Goal: Check status: Check status

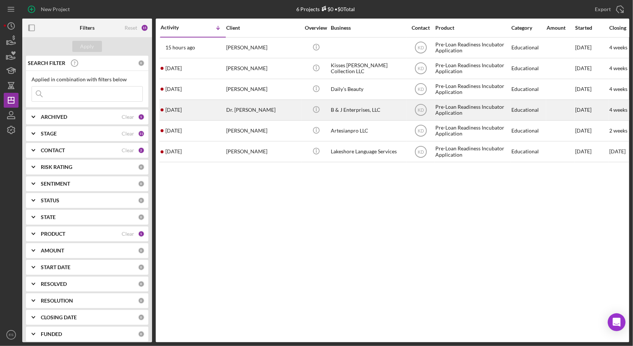
click at [390, 113] on div "B & J Enterprises, LLC" at bounding box center [368, 110] width 74 height 20
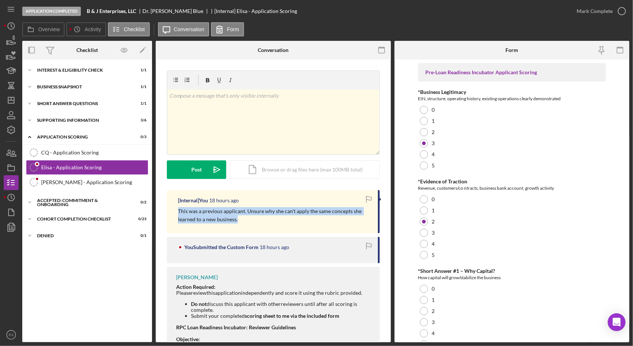
drag, startPoint x: 240, startPoint y: 220, endPoint x: 179, endPoint y: 208, distance: 62.7
click at [179, 208] on p "This was a previous applicant. Unsure why she can't apply the same concepts she…" at bounding box center [274, 215] width 193 height 17
click at [258, 219] on p "This was a previous applicant. Unsure why she can't apply the same concepts she…" at bounding box center [274, 215] width 193 height 17
drag, startPoint x: 229, startPoint y: 219, endPoint x: 171, endPoint y: 213, distance: 58.2
click at [171, 213] on div "[Internal] You 18 hours ago This was a previous applicant. Unsure why she can't…" at bounding box center [273, 211] width 213 height 43
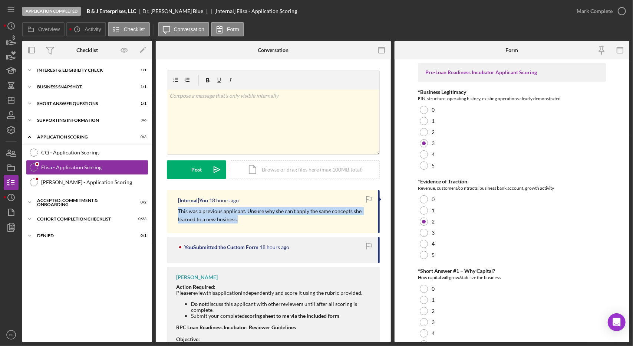
click at [171, 213] on div "[Internal] You 18 hours ago This was a previous applicant. Unsure why she can't…" at bounding box center [273, 211] width 213 height 43
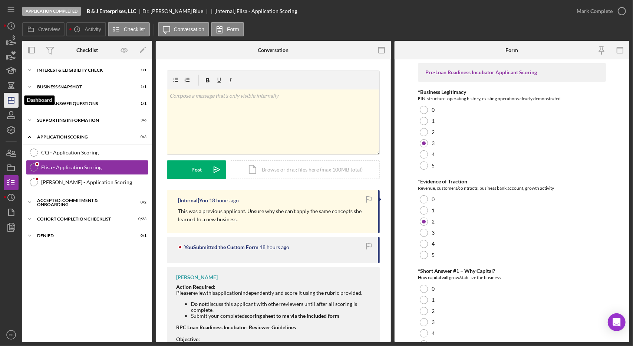
click at [14, 100] on line "button" at bounding box center [11, 100] width 6 height 0
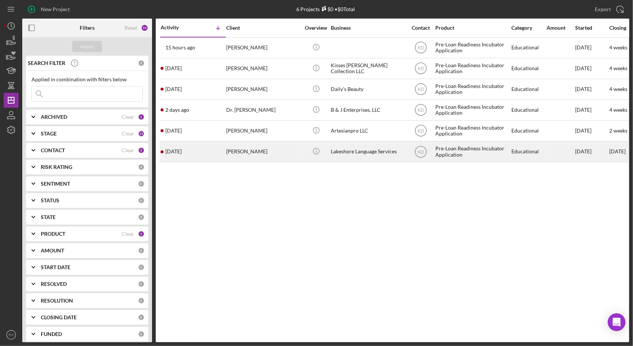
click at [391, 151] on div "Lakeshore Language Services" at bounding box center [368, 152] width 74 height 20
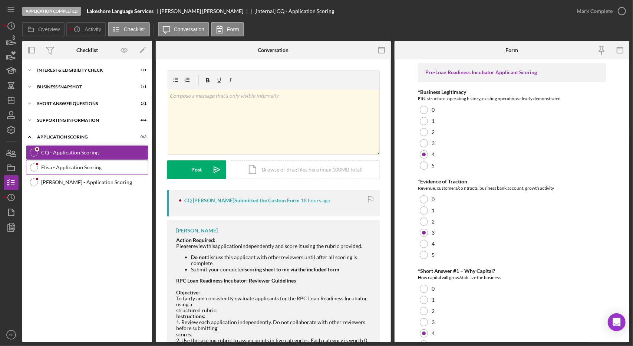
click at [92, 171] on link "Elisa - Application Scoring Elisa - Application Scoring" at bounding box center [87, 167] width 122 height 15
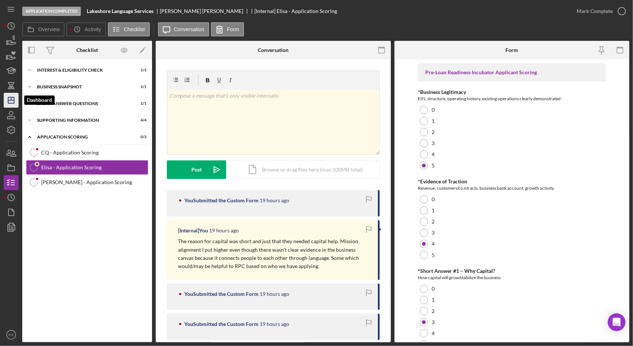
click at [8, 101] on polygon "button" at bounding box center [11, 100] width 6 height 6
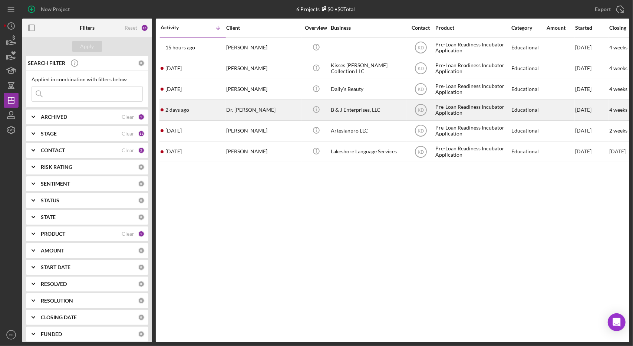
click at [383, 106] on div "B & J Enterprises, LLC" at bounding box center [368, 110] width 74 height 20
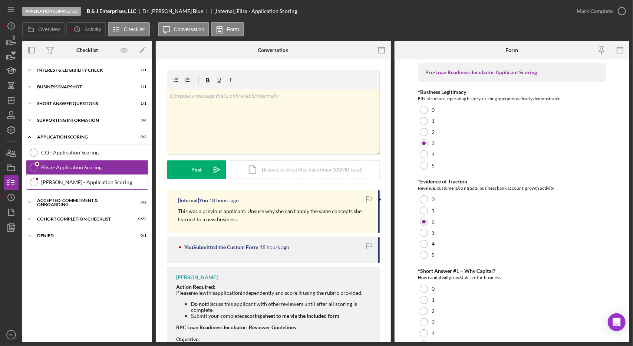
click at [61, 186] on link "[PERSON_NAME] - Application Scoring [PERSON_NAME] - Application Scoring" at bounding box center [87, 182] width 122 height 15
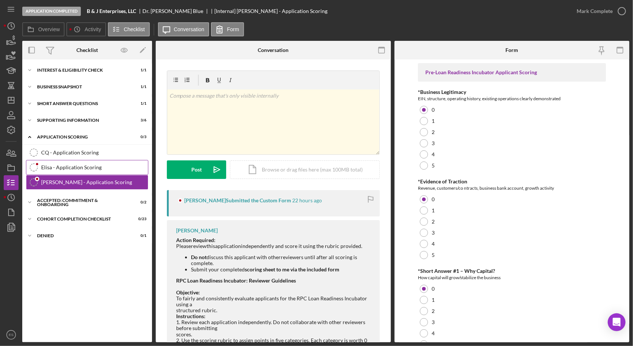
click at [75, 171] on link "Elisa - Application Scoring Elisa - Application Scoring" at bounding box center [87, 167] width 122 height 15
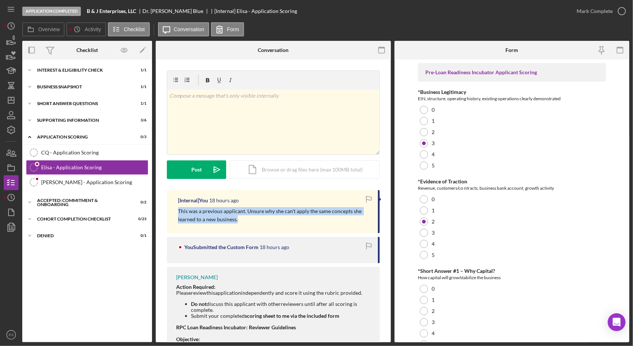
drag, startPoint x: 240, startPoint y: 222, endPoint x: 168, endPoint y: 209, distance: 73.0
click at [168, 209] on div "[Internal] You 18 hours ago This was a previous applicant. Unsure why she can't…" at bounding box center [273, 211] width 213 height 43
click at [244, 223] on p "This was a previous applicant. Unsure why she can't apply the same concepts she…" at bounding box center [274, 215] width 193 height 17
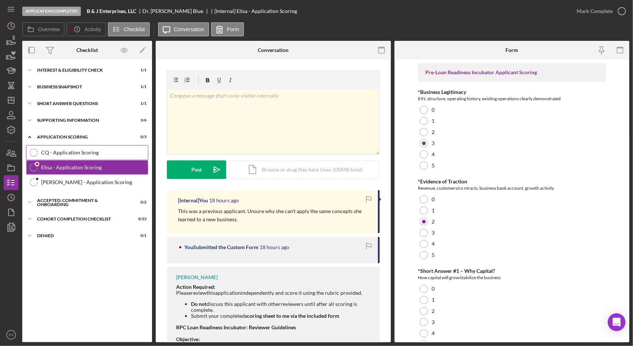
click at [56, 151] on div "CQ - Application Scoring" at bounding box center [94, 153] width 107 height 6
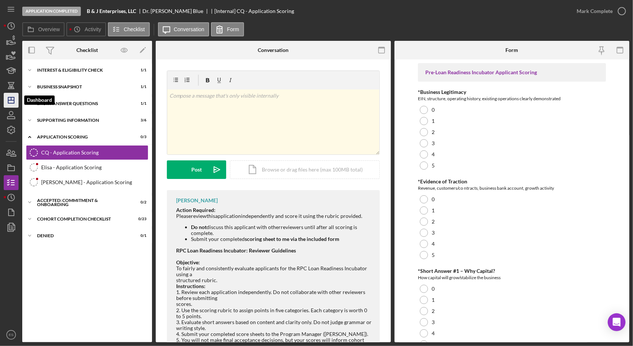
click at [8, 99] on polygon "button" at bounding box center [11, 100] width 6 height 6
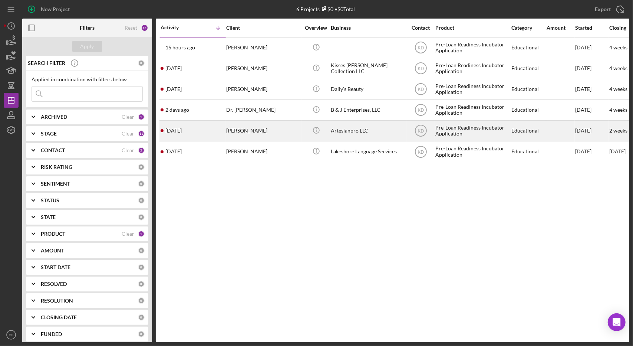
click at [377, 132] on div "Artesianpro LLC" at bounding box center [368, 131] width 74 height 20
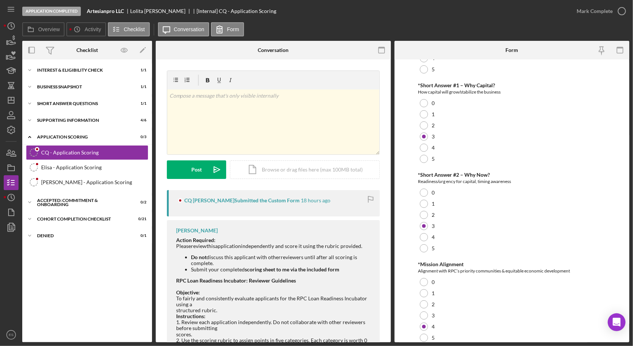
scroll to position [214, 0]
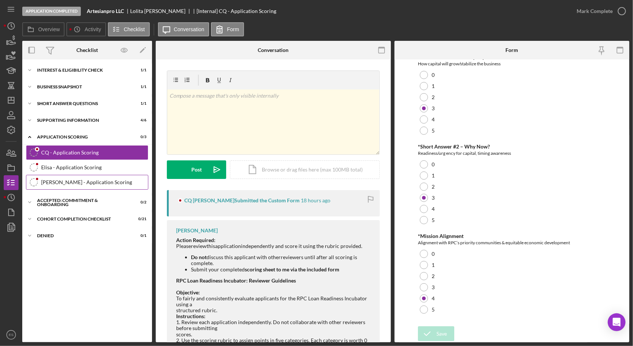
click at [52, 175] on link "[PERSON_NAME] - Application Scoring [PERSON_NAME] - Application Scoring" at bounding box center [87, 182] width 122 height 15
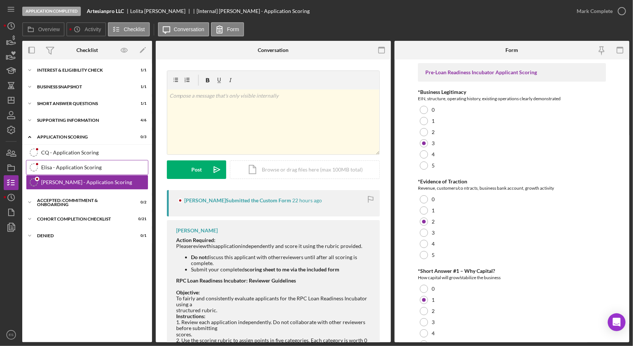
click at [91, 166] on div "Elisa - Application Scoring" at bounding box center [94, 167] width 107 height 6
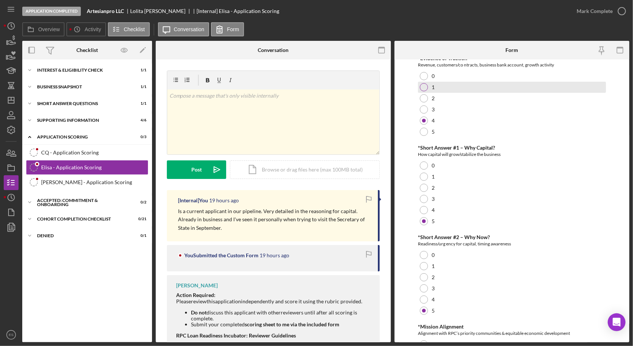
scroll to position [214, 0]
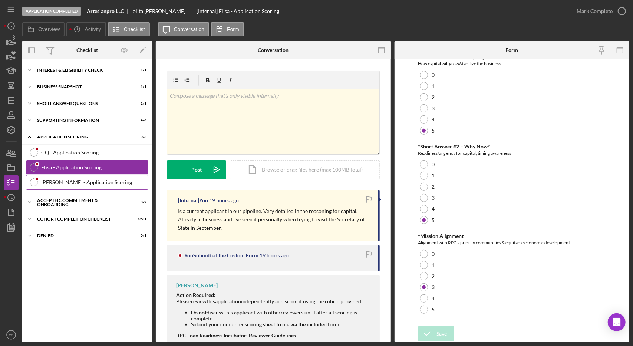
click at [65, 176] on link "[PERSON_NAME] - Application Scoring [PERSON_NAME] - Application Scoring" at bounding box center [87, 182] width 122 height 15
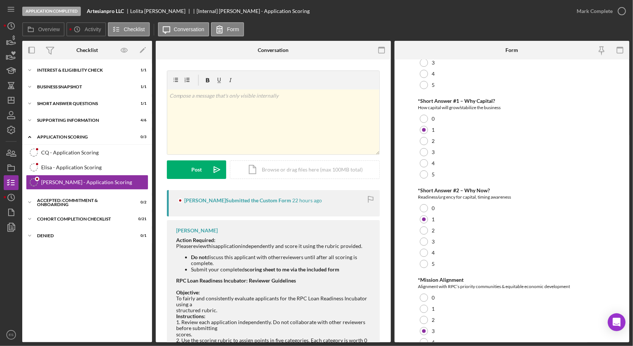
scroll to position [214, 0]
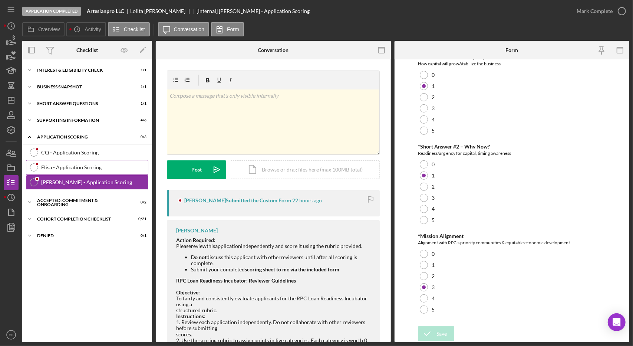
click at [62, 168] on div "Elisa - Application Scoring" at bounding box center [94, 167] width 107 height 6
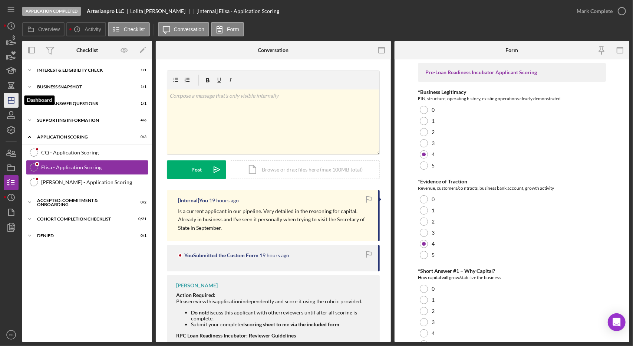
click at [8, 96] on icon "Icon/Dashboard" at bounding box center [11, 100] width 19 height 19
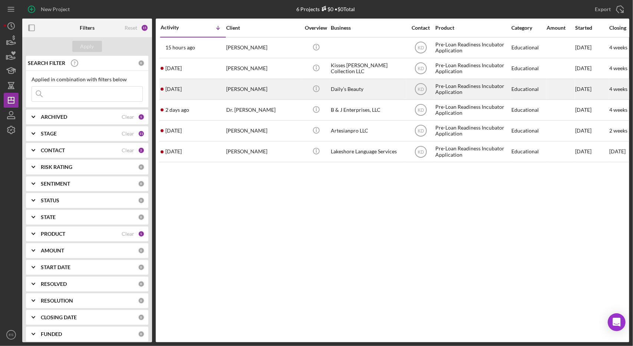
click at [393, 85] on div "Daily’s Beauty" at bounding box center [368, 89] width 74 height 20
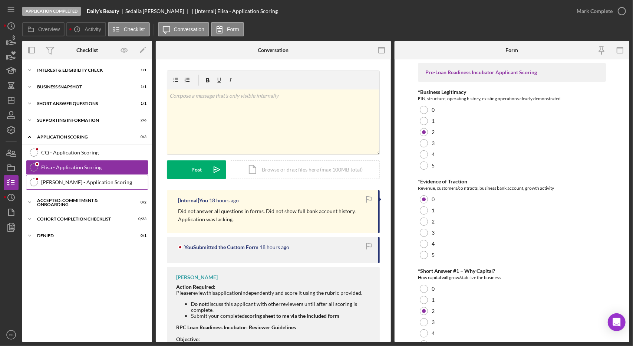
click at [66, 184] on link "[PERSON_NAME] - Application Scoring [PERSON_NAME] - Application Scoring" at bounding box center [87, 182] width 122 height 15
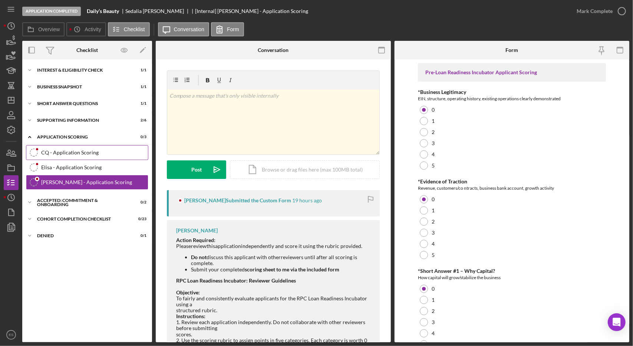
click at [51, 155] on link "CQ - Application Scoring CQ - Application Scoring" at bounding box center [87, 152] width 122 height 15
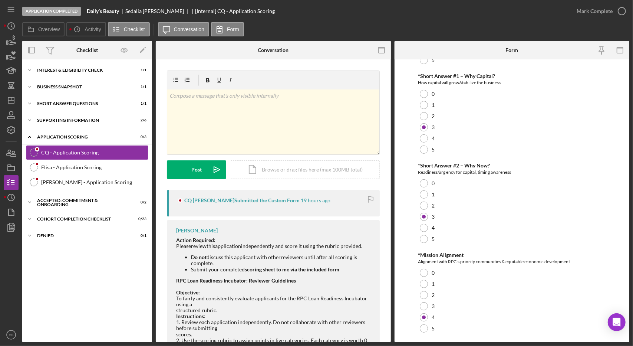
scroll to position [214, 0]
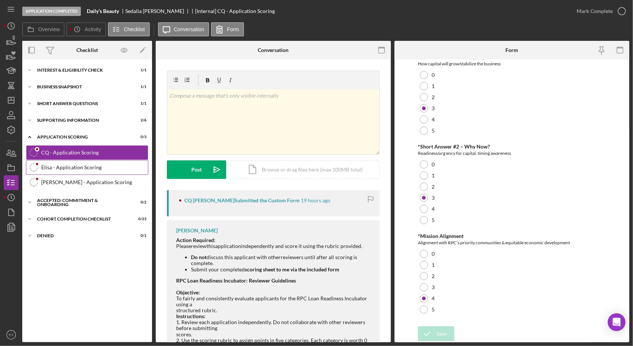
click at [66, 164] on div "Elisa - Application Scoring" at bounding box center [94, 167] width 107 height 6
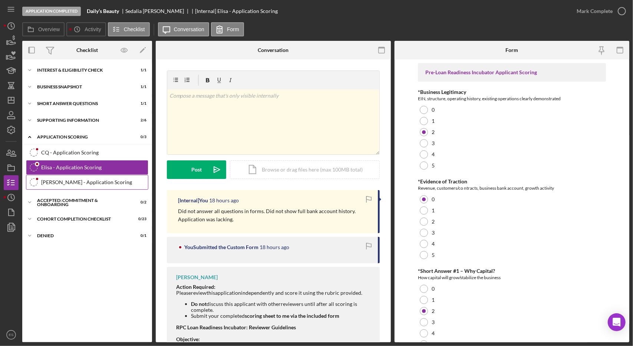
click at [75, 186] on link "[PERSON_NAME] - Application Scoring [PERSON_NAME] - Application Scoring" at bounding box center [87, 182] width 122 height 15
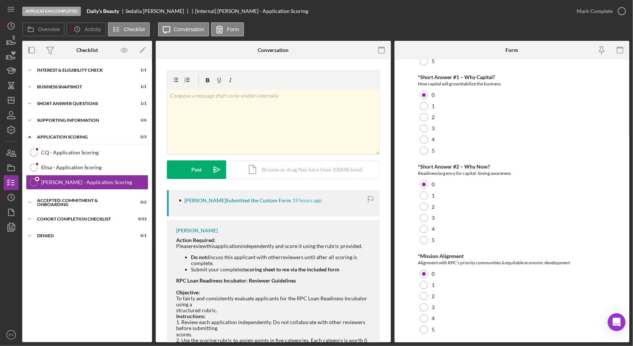
scroll to position [214, 0]
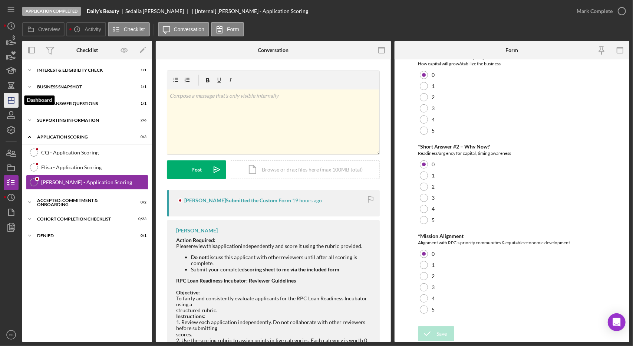
click at [12, 101] on icon "Icon/Dashboard" at bounding box center [11, 100] width 19 height 19
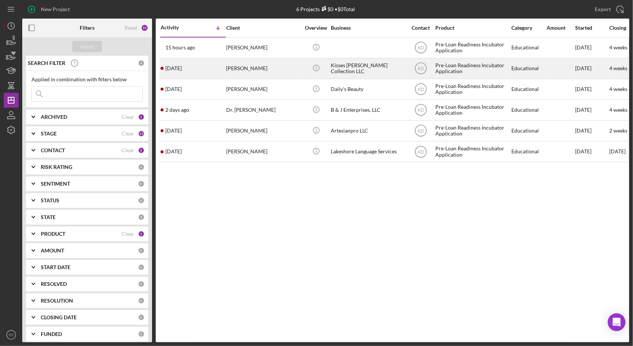
click at [357, 63] on div "Kisses [PERSON_NAME] Collection LLC" at bounding box center [368, 69] width 74 height 20
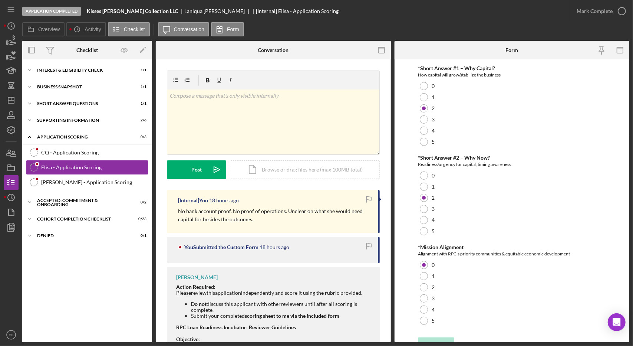
scroll to position [214, 0]
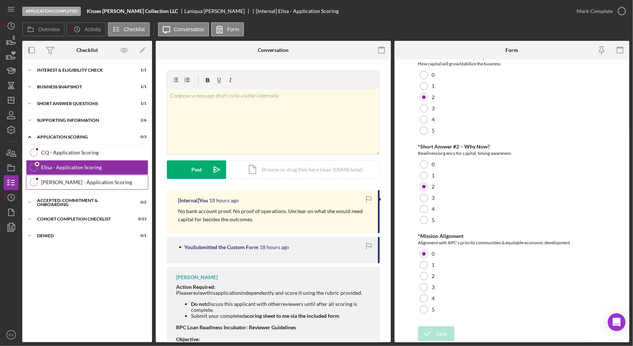
click at [81, 182] on div "[PERSON_NAME] - Application Scoring" at bounding box center [94, 182] width 107 height 6
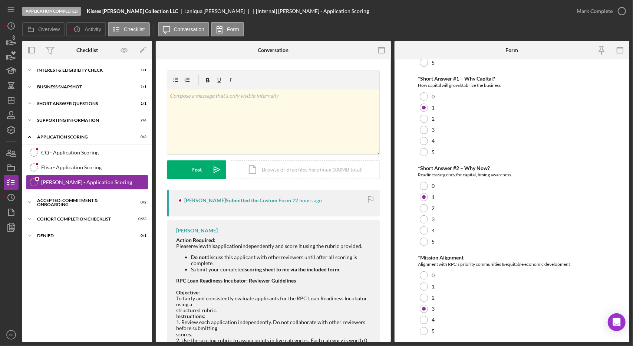
scroll to position [214, 0]
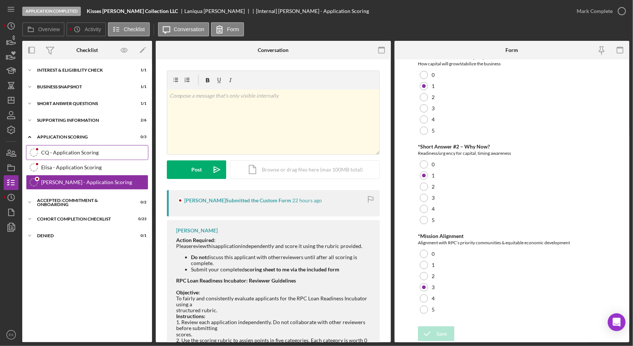
click at [62, 150] on div "CQ - Application Scoring" at bounding box center [94, 153] width 107 height 6
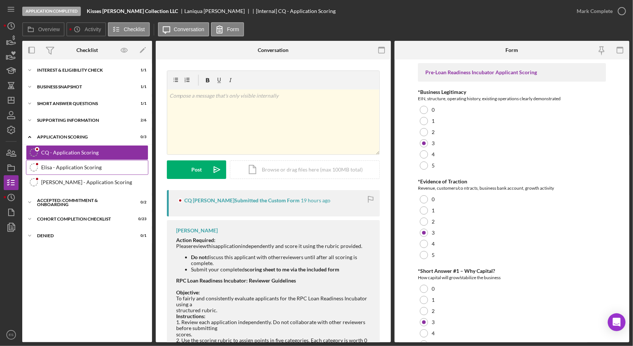
click at [77, 163] on link "Elisa - Application Scoring Elisa - Application Scoring" at bounding box center [87, 167] width 122 height 15
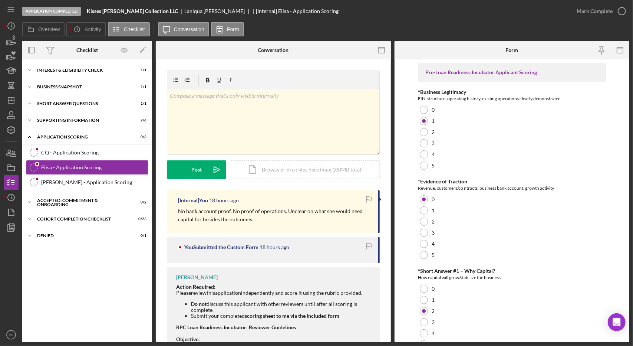
drag, startPoint x: 256, startPoint y: 218, endPoint x: 173, endPoint y: 204, distance: 84.4
drag, startPoint x: 173, startPoint y: 204, endPoint x: 177, endPoint y: 219, distance: 15.5
click at [177, 219] on div "[Internal] You 18 hours ago No bank account proof. No proof of operations. Uncl…" at bounding box center [273, 211] width 213 height 43
click at [54, 124] on div "Icon/Expander Supporting Information 2 / 6" at bounding box center [87, 120] width 130 height 15
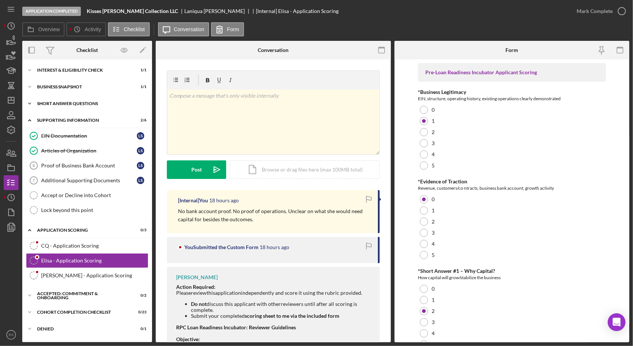
click at [72, 101] on div "Icon/Expander Short Answer Questions 1 / 1" at bounding box center [87, 103] width 130 height 15
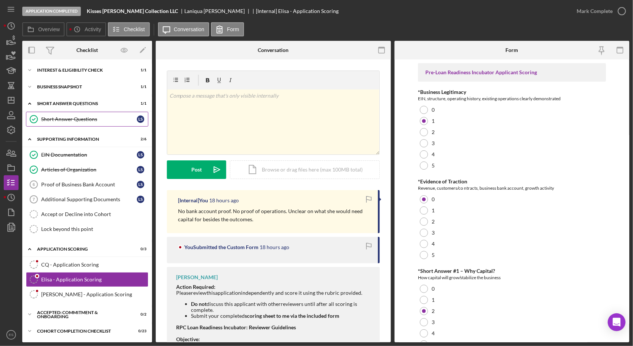
click at [78, 117] on div "Short Answer Questions" at bounding box center [89, 119] width 96 height 6
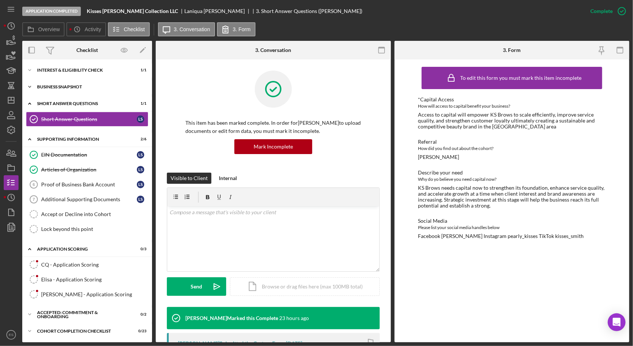
click at [79, 89] on div "Icon/Expander Business Snapshot 1 / 1" at bounding box center [87, 86] width 130 height 15
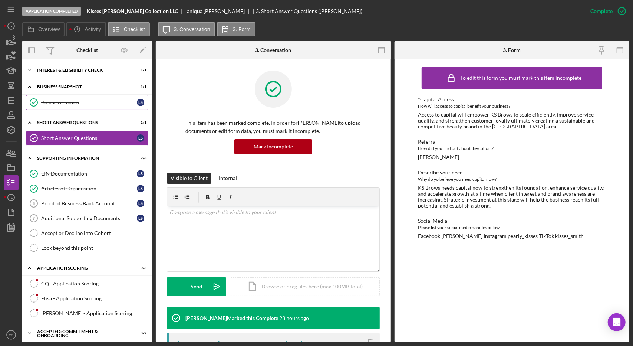
click at [77, 104] on div "Business Canvas" at bounding box center [89, 102] width 96 height 6
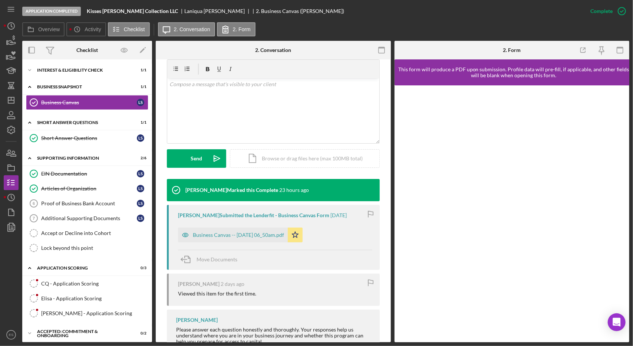
scroll to position [154, 0]
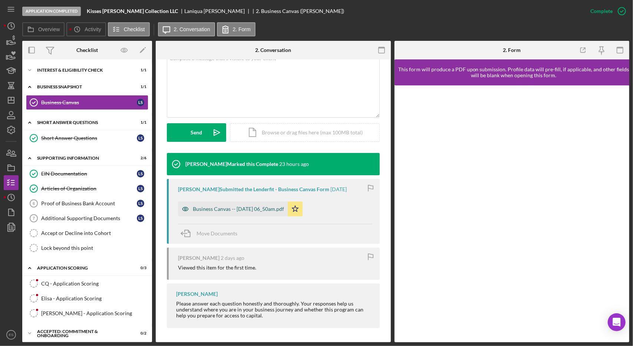
click at [247, 213] on div "Business Canvas -- [DATE] 06_50am.pdf" at bounding box center [233, 208] width 110 height 15
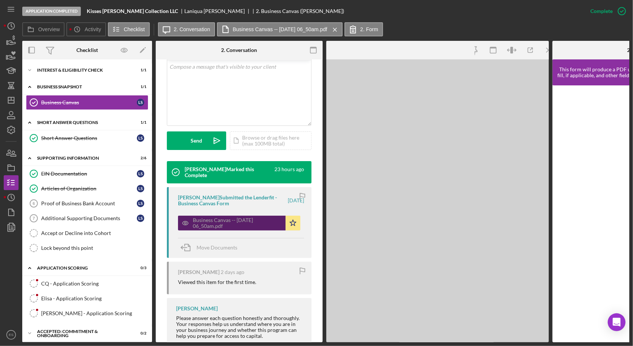
scroll to position [162, 0]
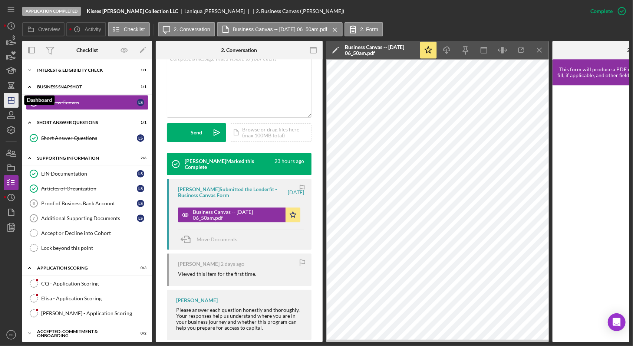
click at [11, 103] on polygon "button" at bounding box center [11, 100] width 6 height 6
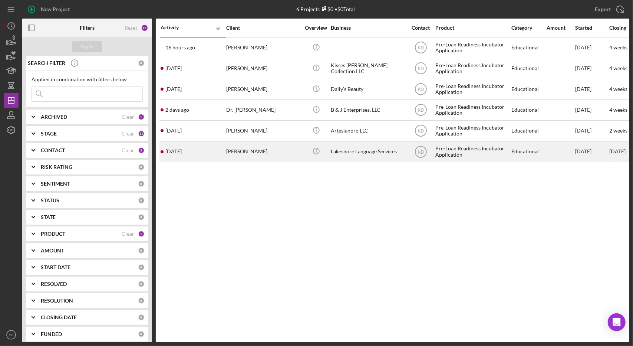
click at [354, 151] on div "Lakeshore Language Services" at bounding box center [368, 152] width 74 height 20
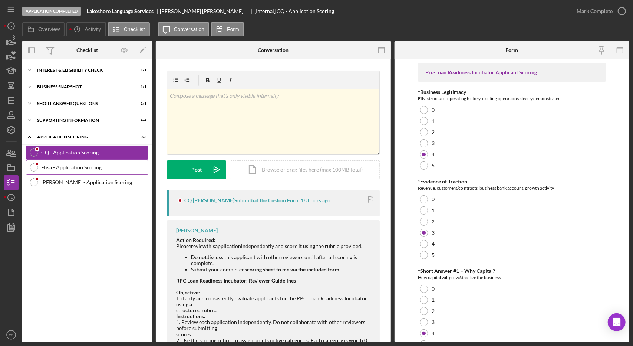
click at [82, 166] on div "Elisa - Application Scoring" at bounding box center [94, 167] width 107 height 6
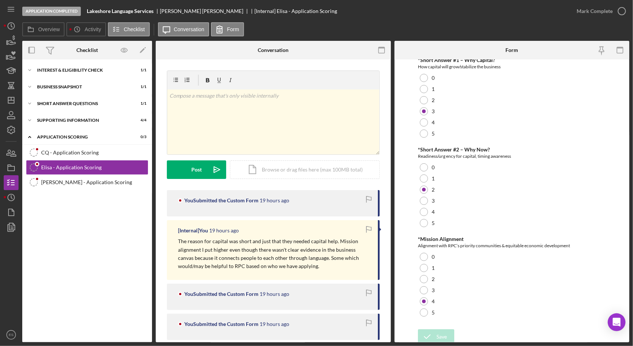
scroll to position [214, 0]
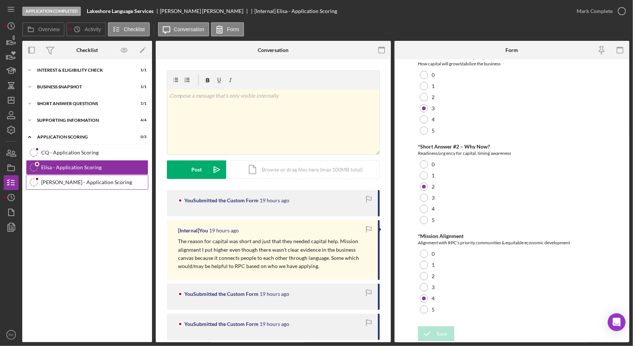
click at [69, 178] on link "[PERSON_NAME] - Application Scoring [PERSON_NAME] - Application Scoring" at bounding box center [87, 182] width 122 height 15
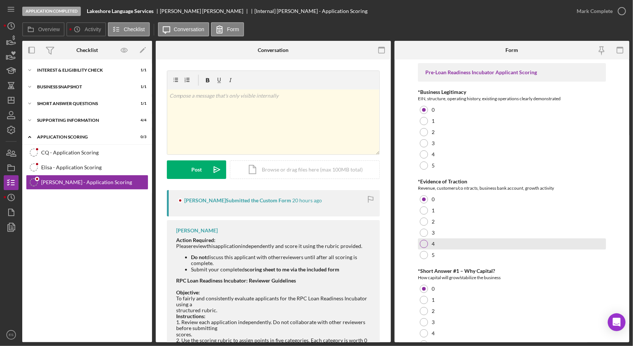
scroll to position [214, 0]
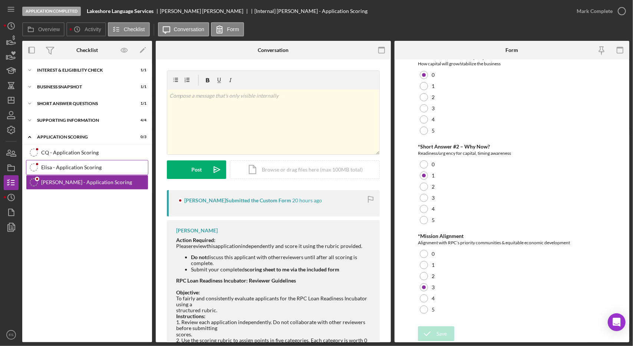
click at [79, 160] on link "Elisa - Application Scoring Elisa - Application Scoring" at bounding box center [87, 167] width 122 height 15
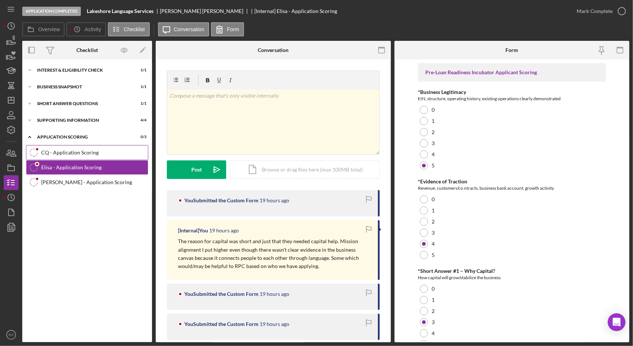
click at [76, 156] on link "CQ - Application Scoring CQ - Application Scoring" at bounding box center [87, 152] width 122 height 15
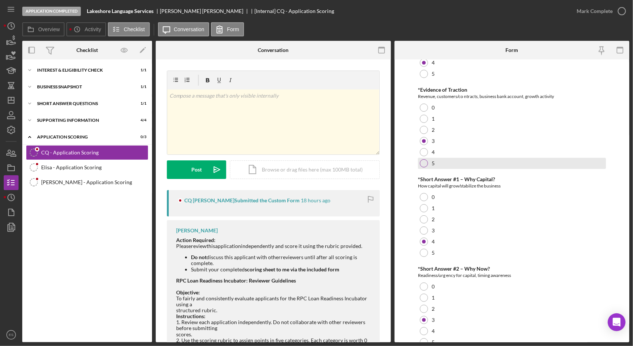
scroll to position [214, 0]
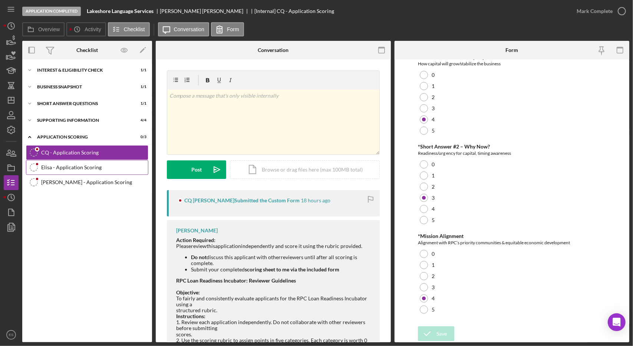
click at [71, 169] on div "Elisa - Application Scoring" at bounding box center [94, 167] width 107 height 6
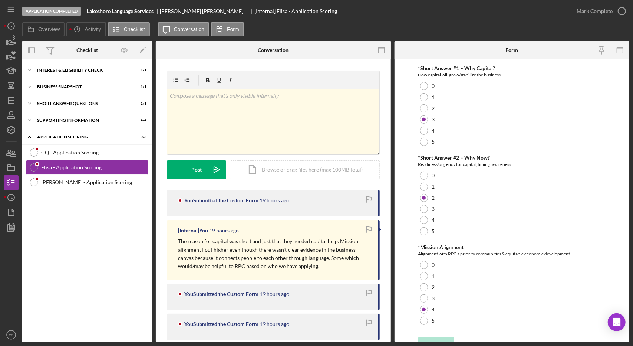
scroll to position [214, 0]
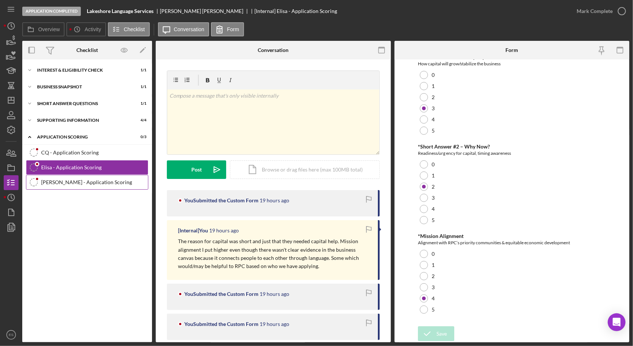
click at [76, 185] on link "[PERSON_NAME] - Application Scoring [PERSON_NAME] - Application Scoring" at bounding box center [87, 182] width 122 height 15
